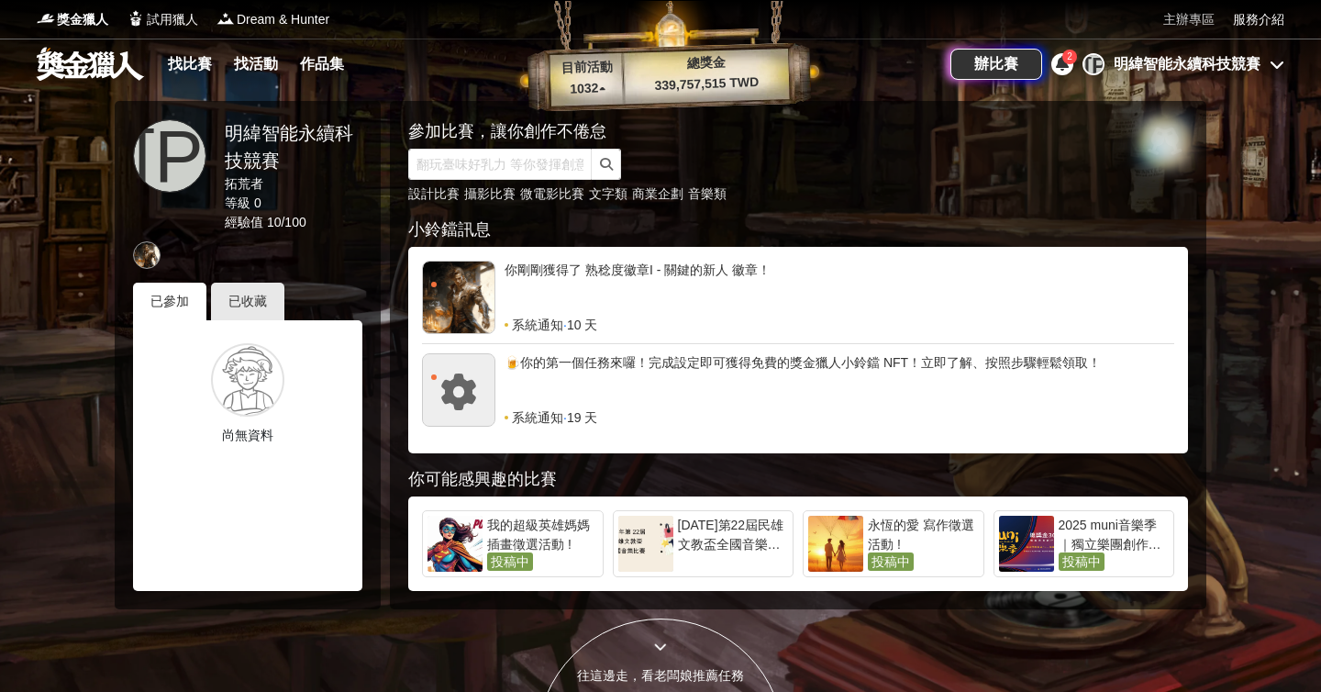
click at [1190, 20] on link "主辦專區" at bounding box center [1189, 19] width 51 height 19
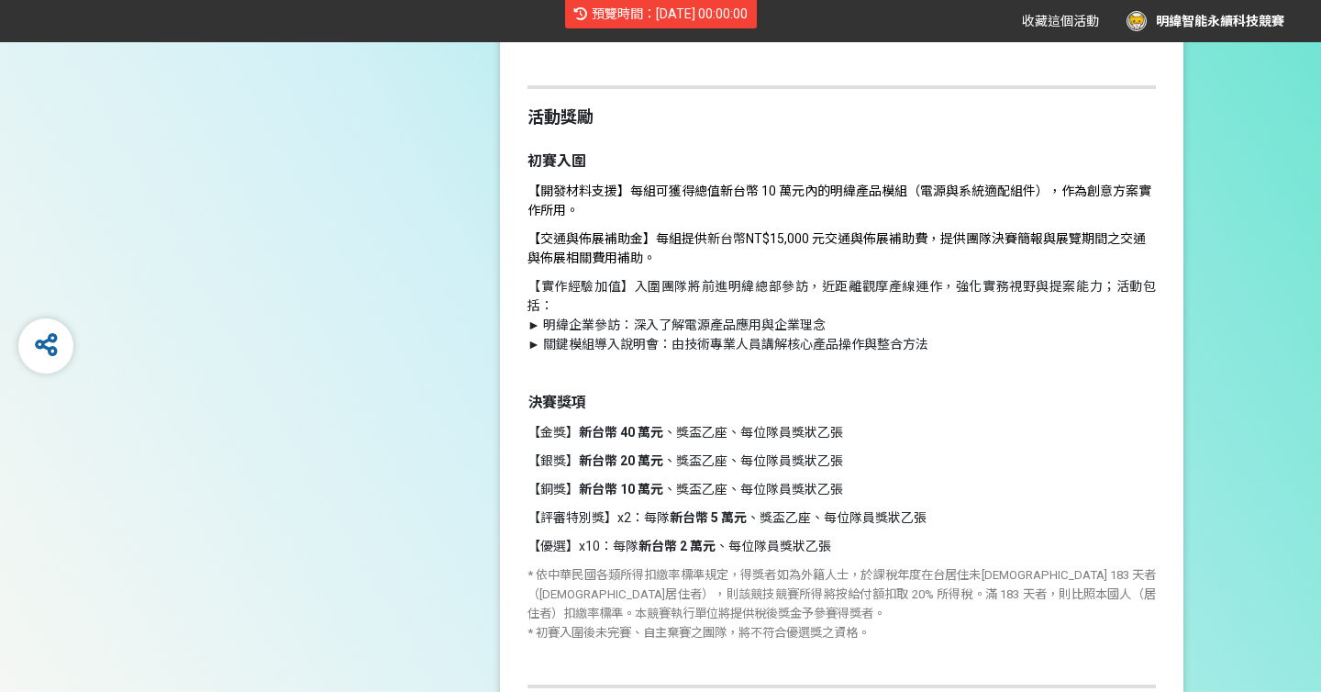
scroll to position [620, 0]
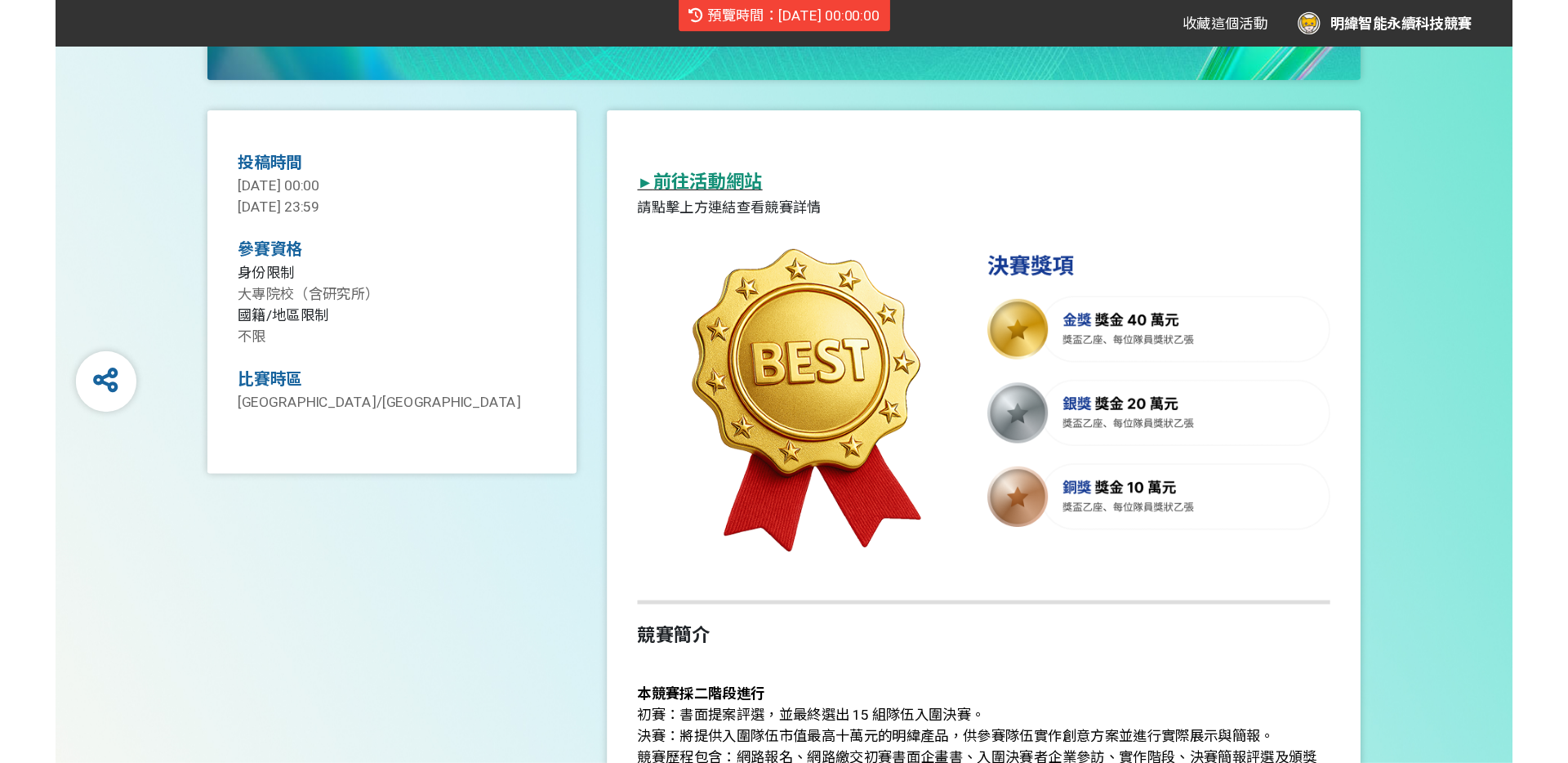
scroll to position [634, 0]
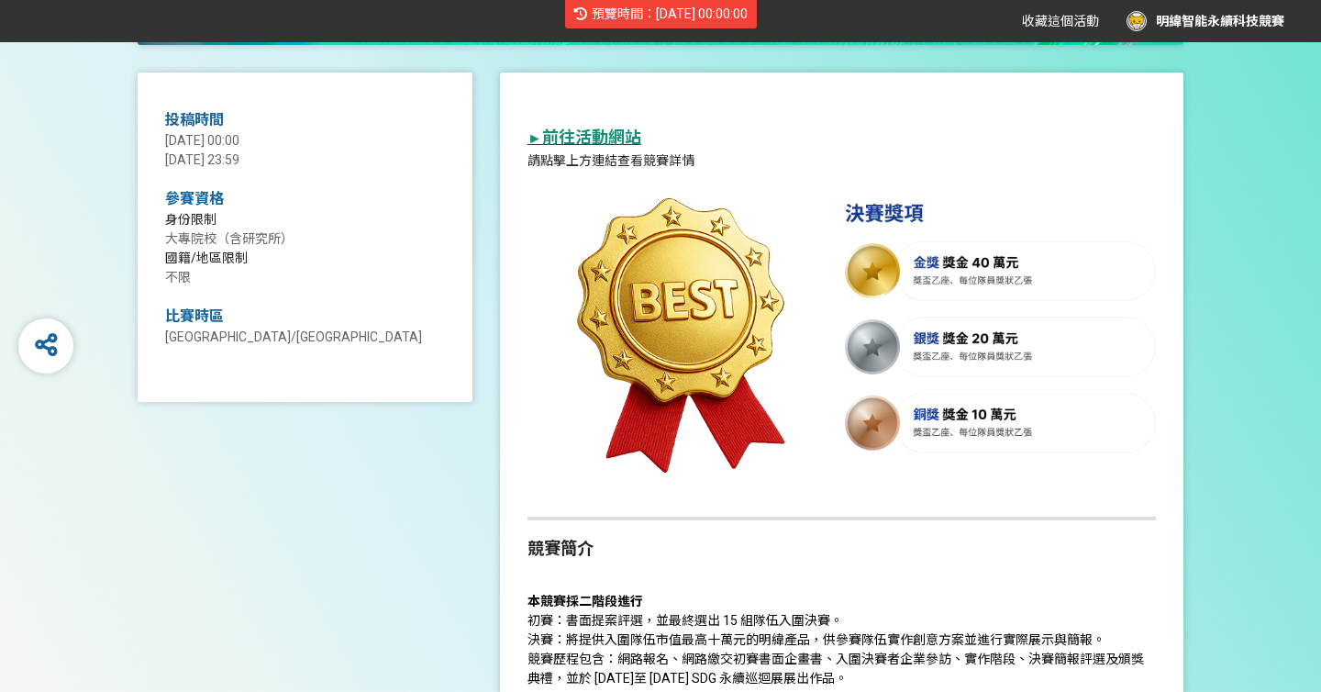
drag, startPoint x: 579, startPoint y: 164, endPoint x: 675, endPoint y: 160, distance: 96.5
click at [674, 160] on p "請點擊上方連結查看競賽詳情" at bounding box center [842, 160] width 629 height 19
click at [675, 160] on p "請點擊上方連結查看競賽詳情" at bounding box center [842, 160] width 629 height 19
click at [685, 239] on img at bounding box center [842, 327] width 629 height 295
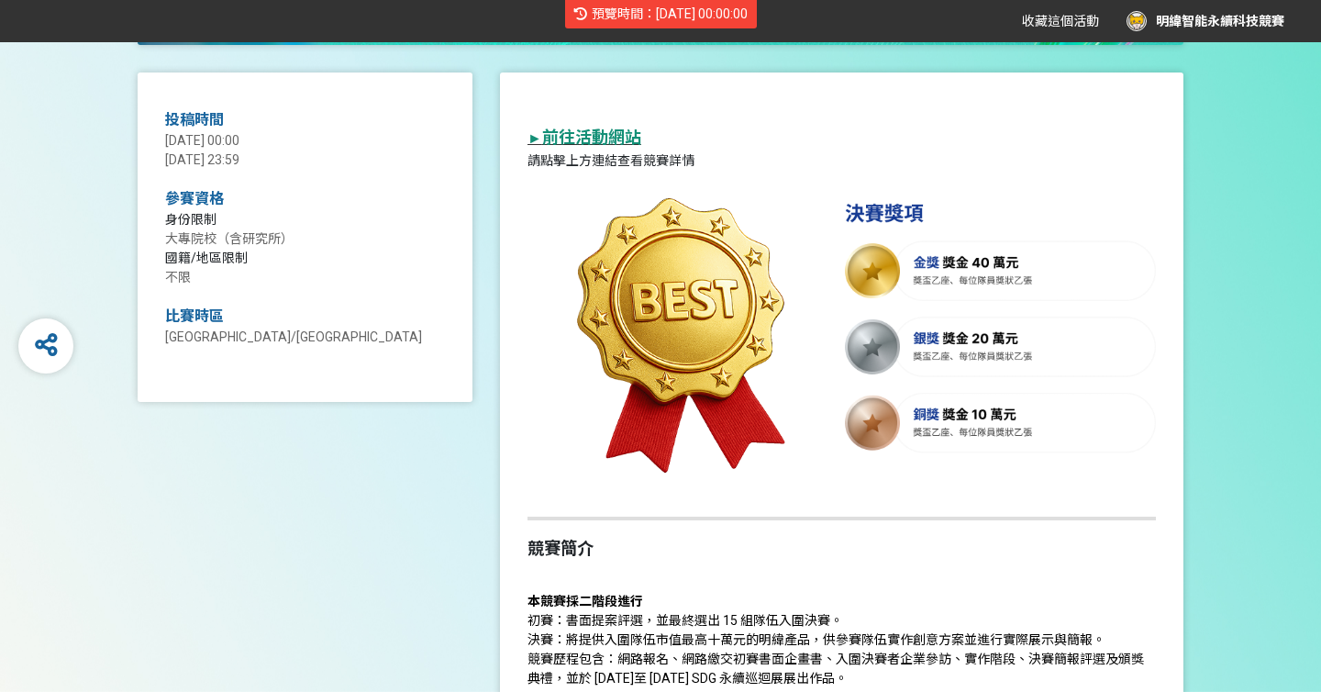
click at [760, 290] on img at bounding box center [842, 327] width 629 height 295
click at [944, 418] on img at bounding box center [842, 327] width 629 height 295
click at [1113, 262] on img at bounding box center [842, 327] width 629 height 295
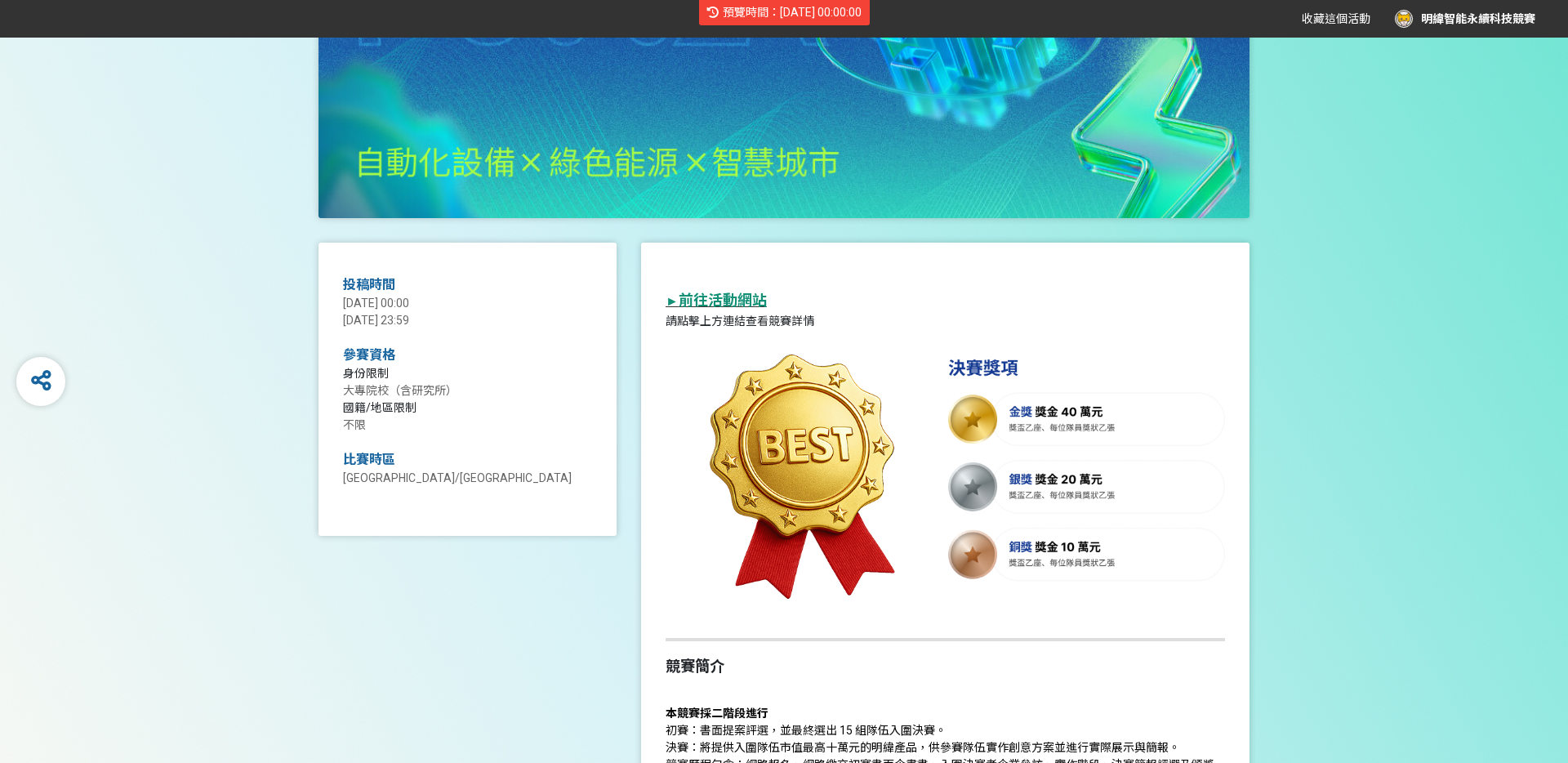
scroll to position [482, 0]
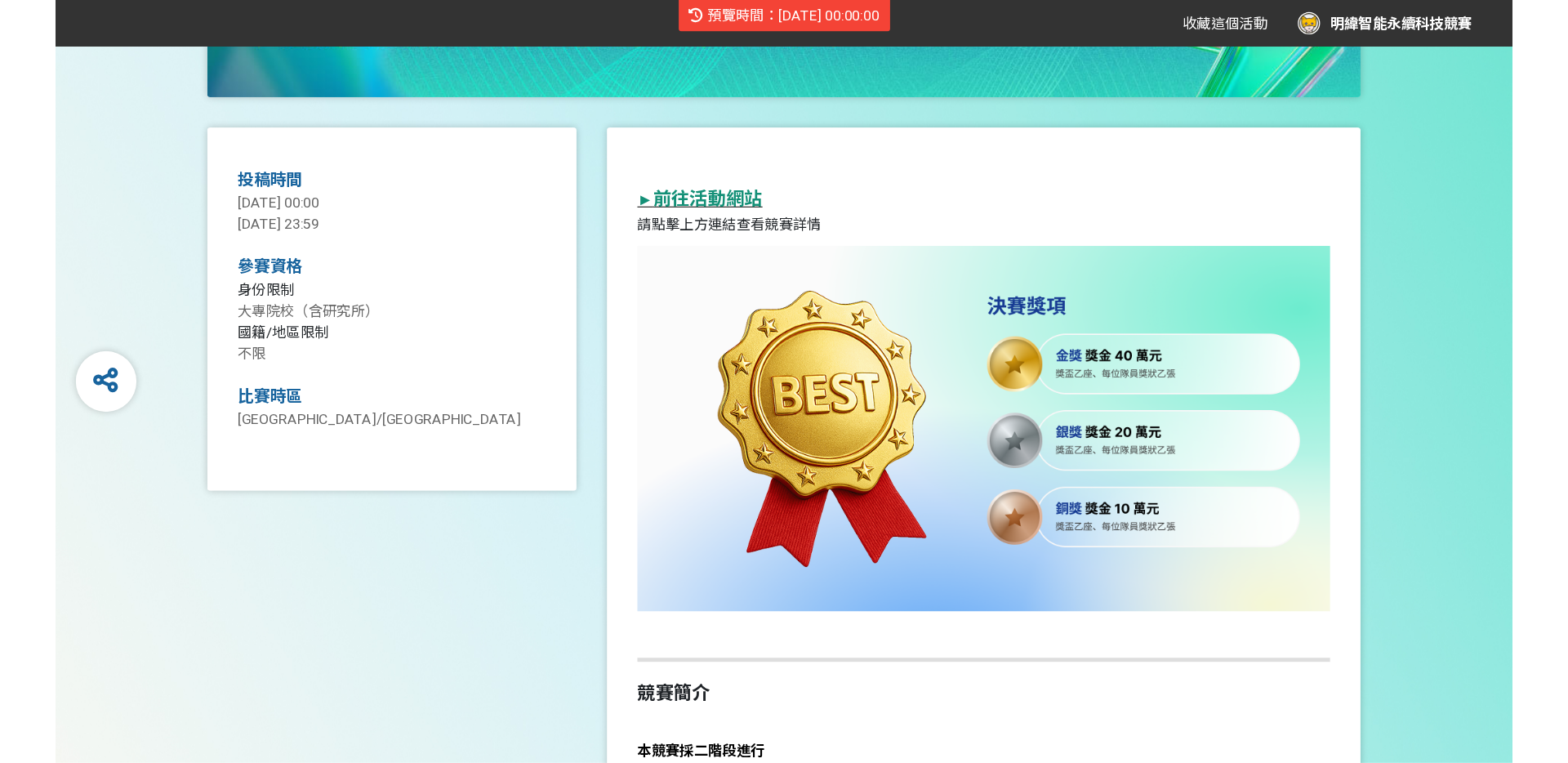
scroll to position [625, 0]
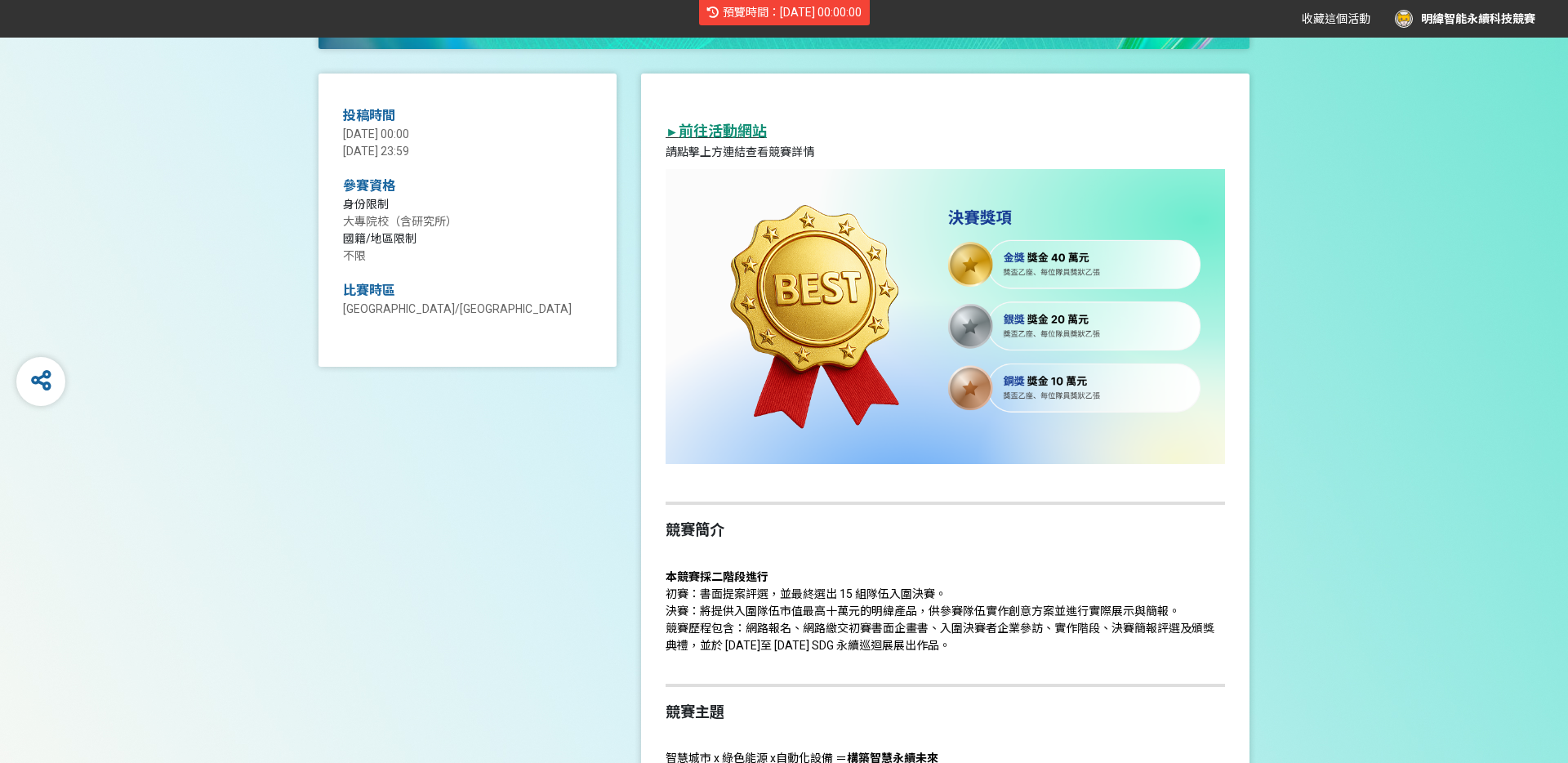
drag, startPoint x: 939, startPoint y: 462, endPoint x: 730, endPoint y: 458, distance: 209.0
click at [939, 462] on img at bounding box center [945, 316] width 560 height 295
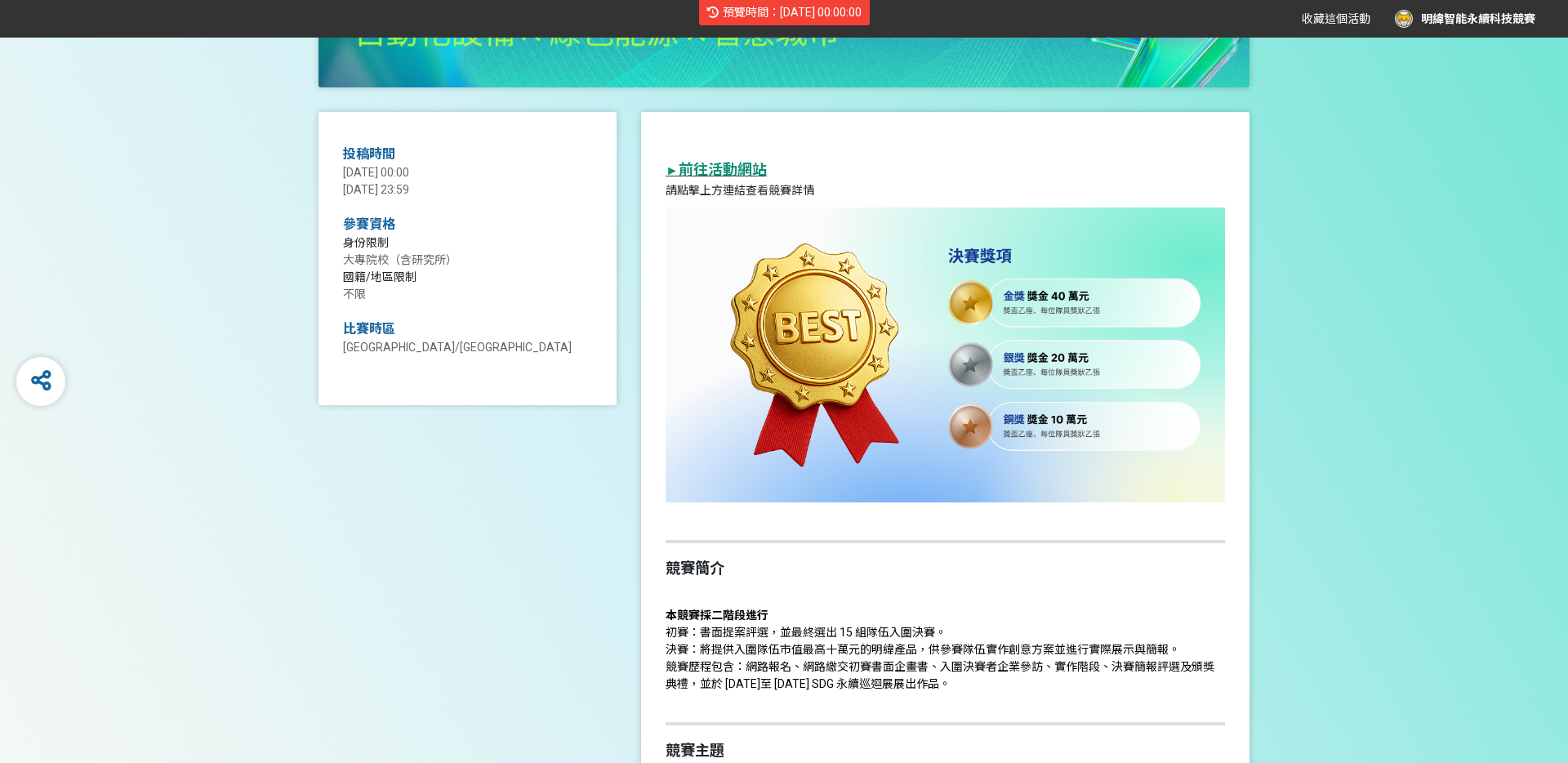
scroll to position [0, 0]
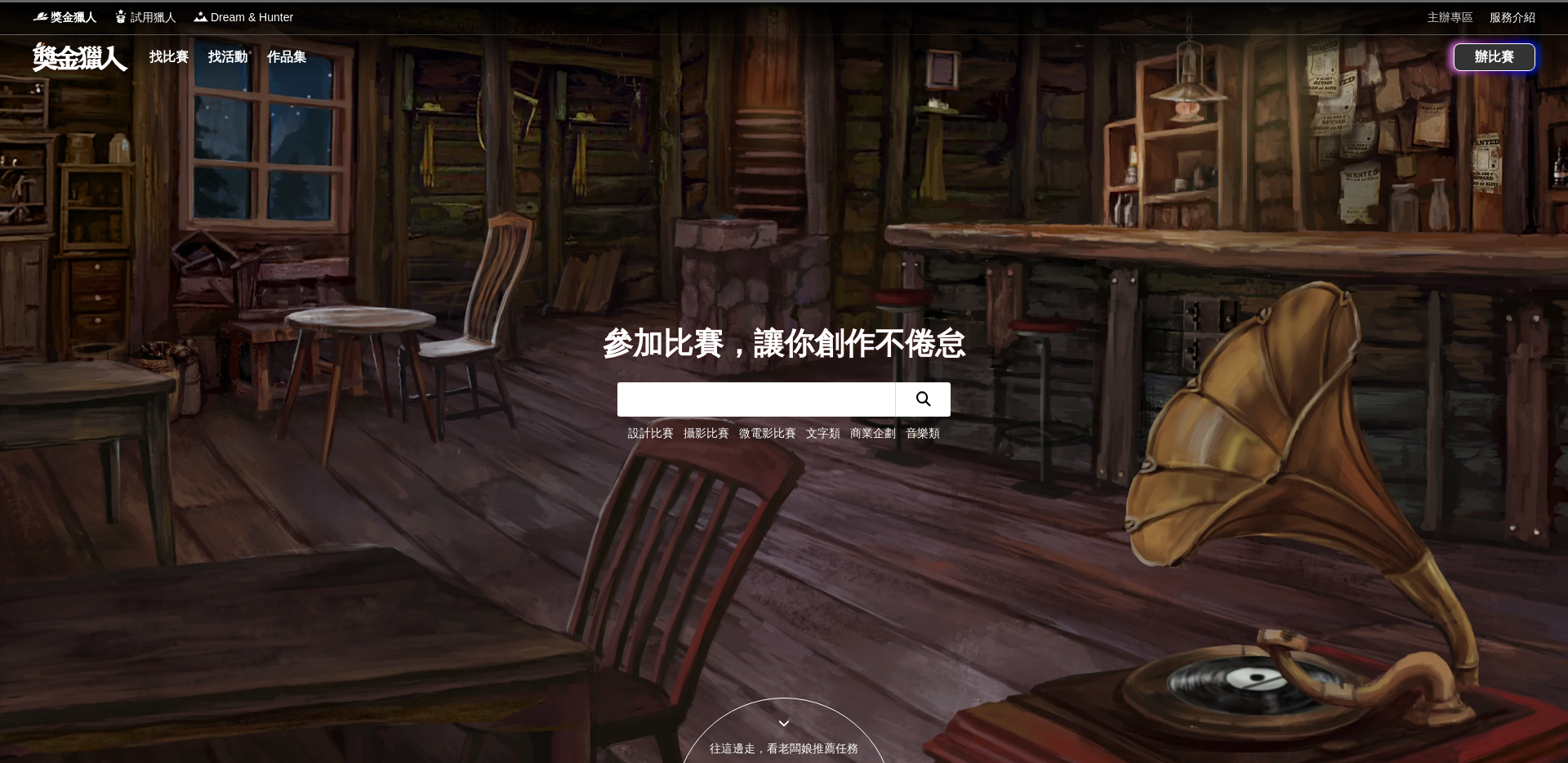
click at [1464, 25] on link "主辦專區" at bounding box center [1450, 17] width 45 height 17
